Goal: Find specific page/section: Find specific page/section

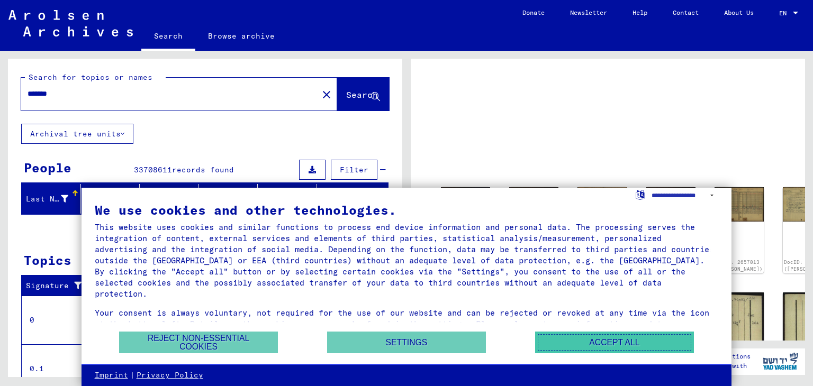
click at [605, 337] on button "Accept all" at bounding box center [614, 343] width 159 height 22
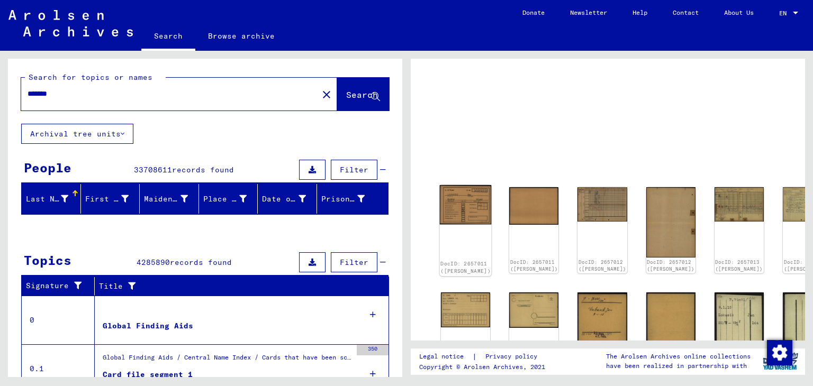
click at [459, 204] on img at bounding box center [466, 205] width 52 height 40
click at [457, 205] on img at bounding box center [466, 205] width 52 height 40
click at [460, 212] on img at bounding box center [466, 205] width 52 height 40
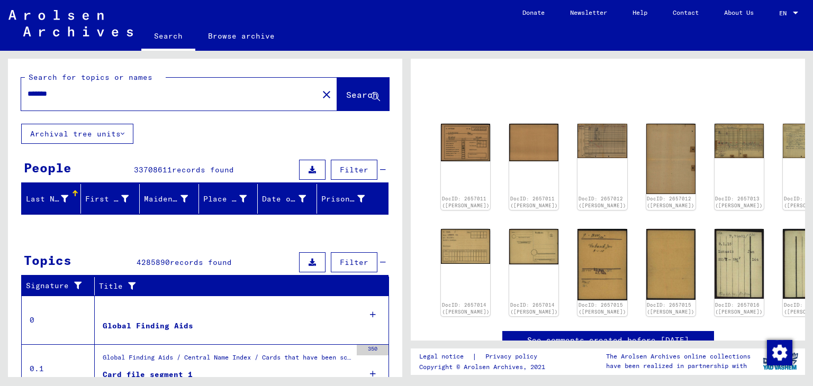
scroll to position [42, 0]
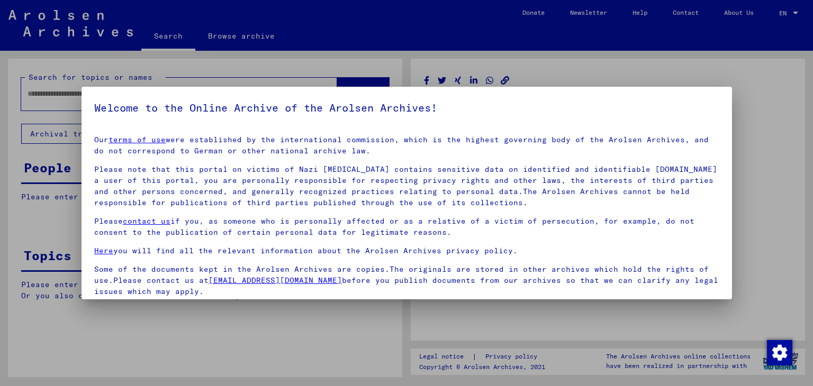
type input "*******"
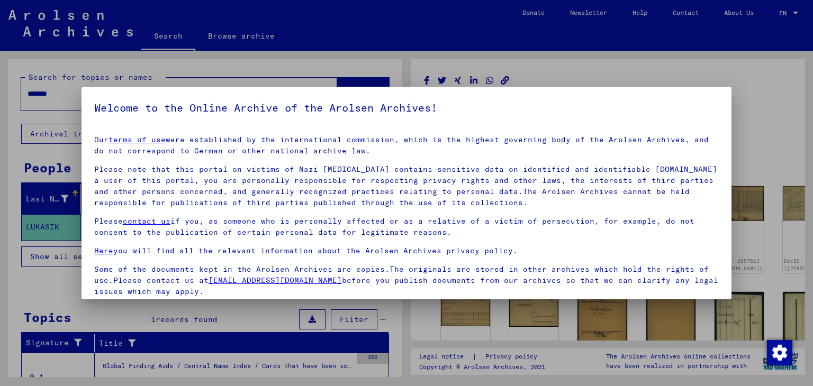
scroll to position [82, 0]
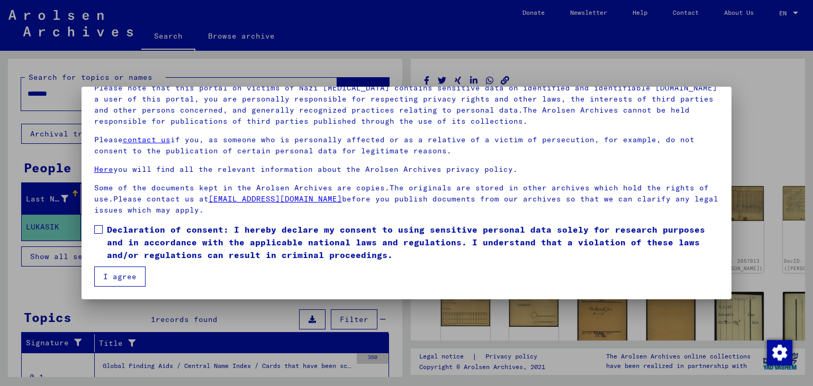
click at [120, 281] on button "I agree" at bounding box center [119, 277] width 51 height 20
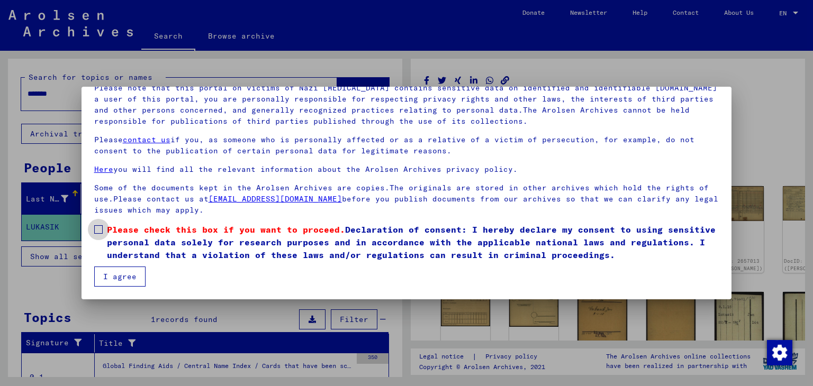
click at [102, 225] on span at bounding box center [98, 229] width 8 height 8
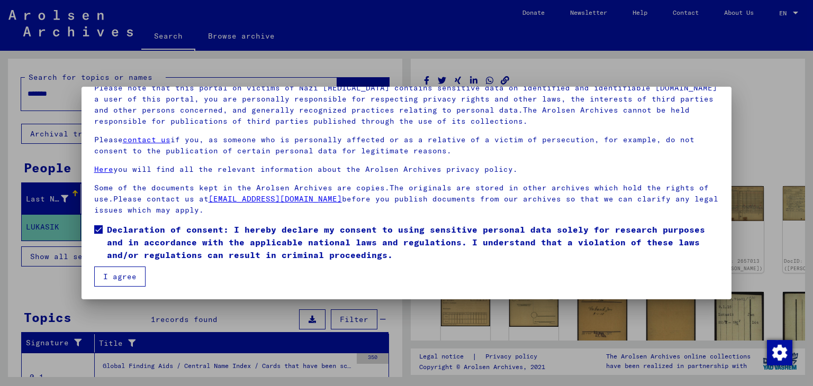
click at [111, 283] on button "I agree" at bounding box center [119, 277] width 51 height 20
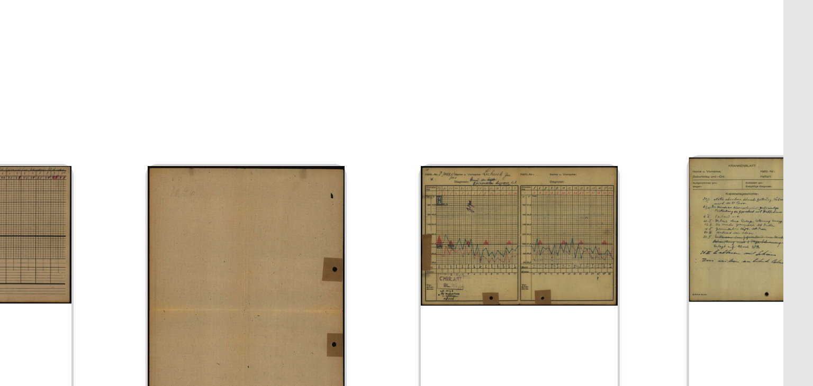
click at [782, 202] on img at bounding box center [808, 202] width 52 height 36
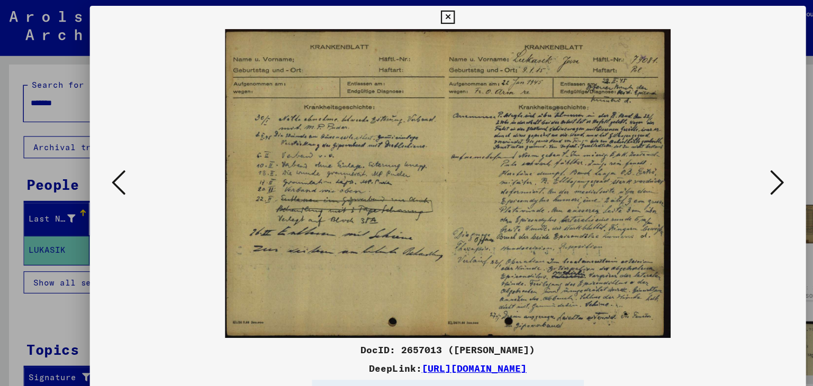
click at [405, 11] on icon at bounding box center [406, 16] width 12 height 13
